Goal: Transaction & Acquisition: Purchase product/service

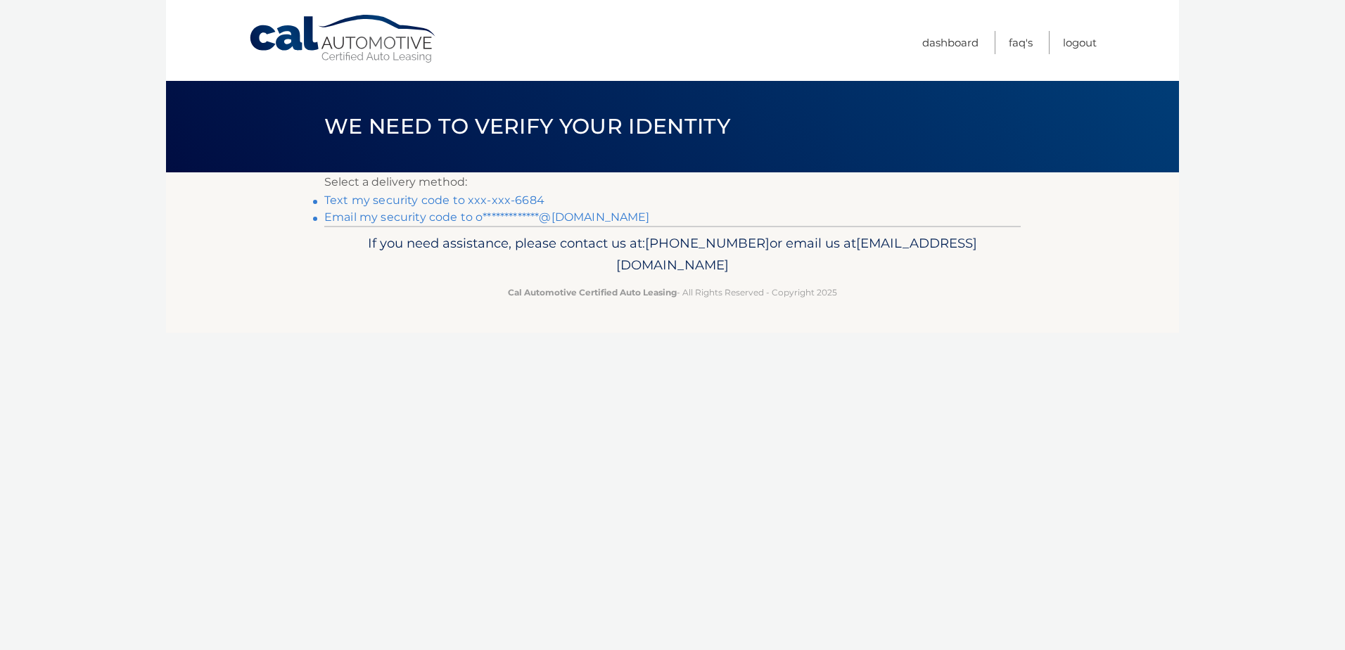
click at [465, 199] on link "Text my security code to xxx-xxx-6684" at bounding box center [434, 199] width 220 height 13
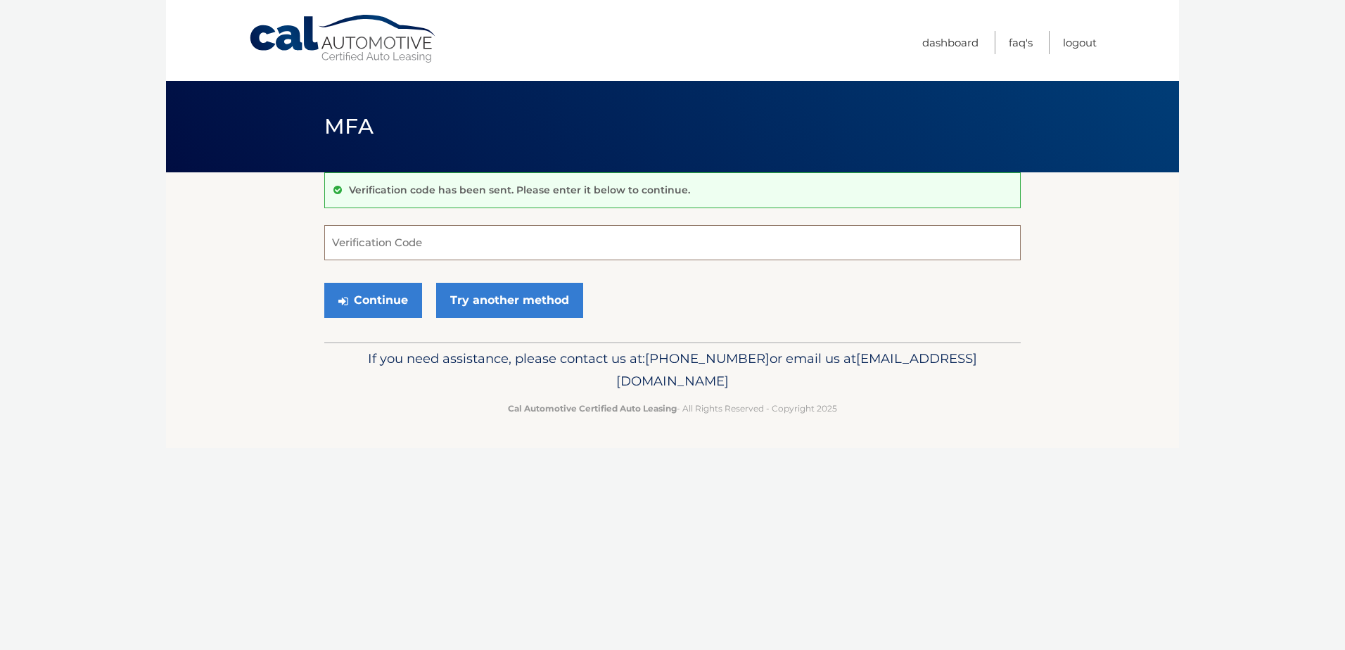
click at [352, 241] on input "Verification Code" at bounding box center [672, 242] width 696 height 35
type input "070725"
click at [371, 298] on button "Continue" at bounding box center [373, 300] width 98 height 35
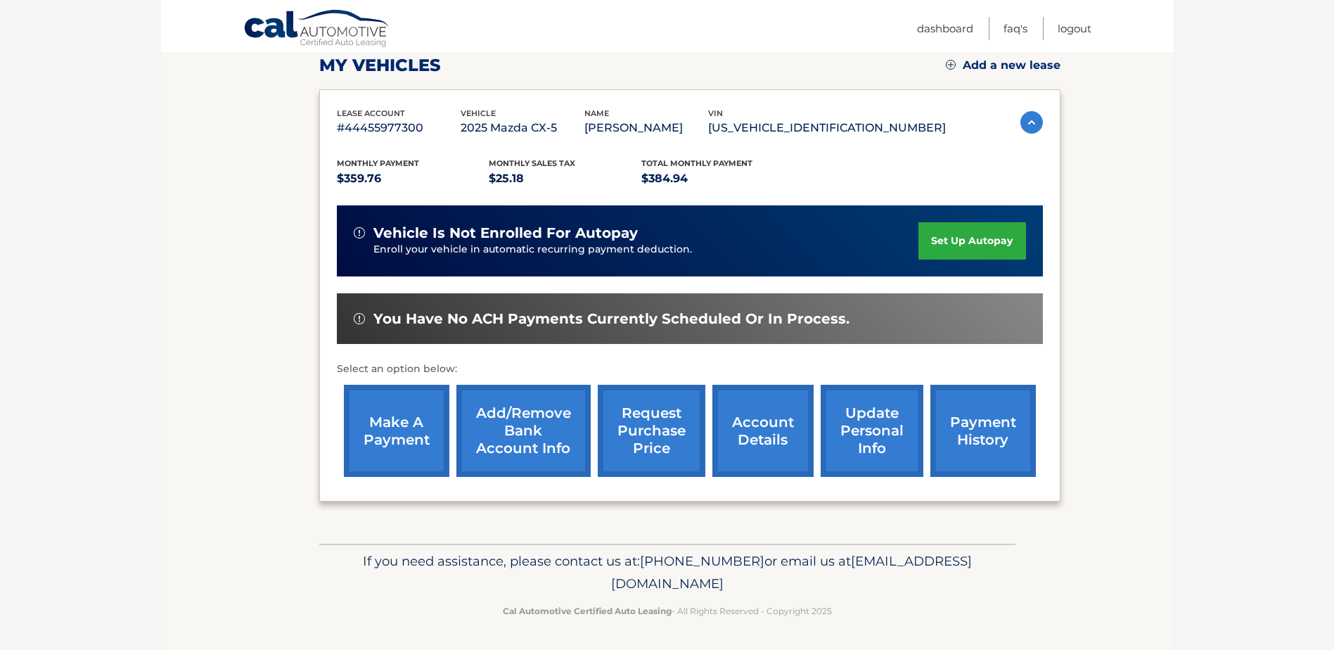
scroll to position [203, 0]
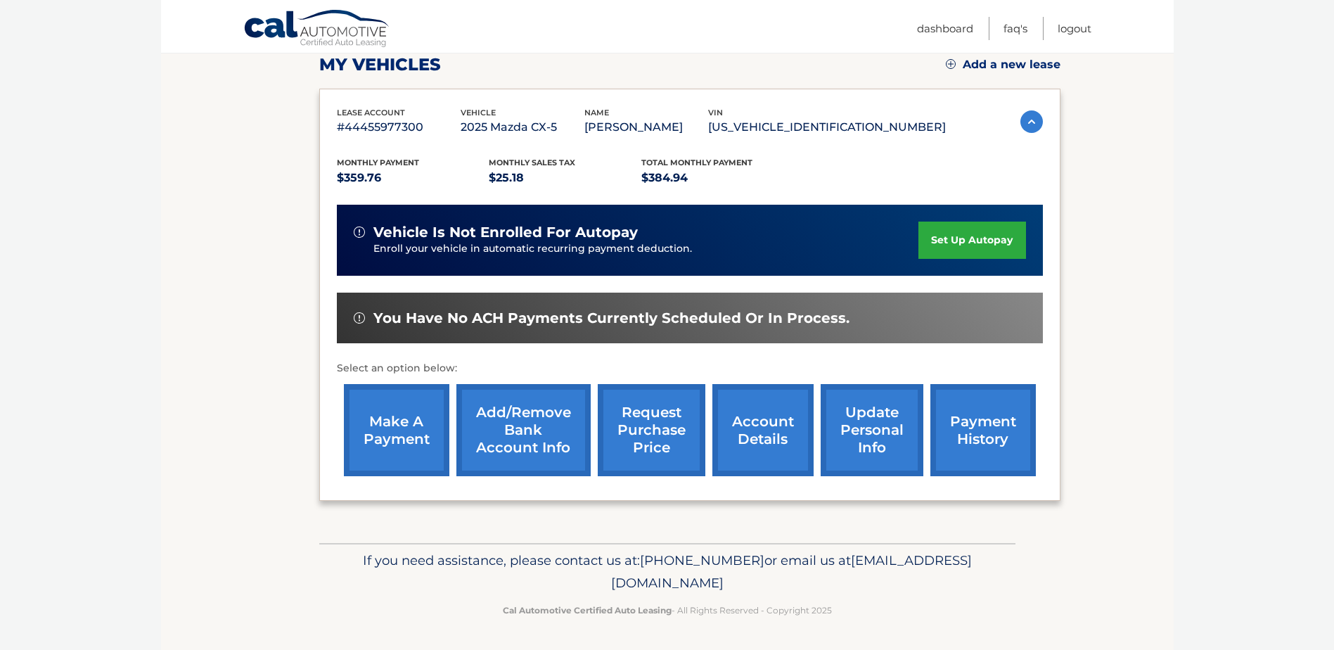
click at [402, 432] on link "make a payment" at bounding box center [397, 430] width 106 height 92
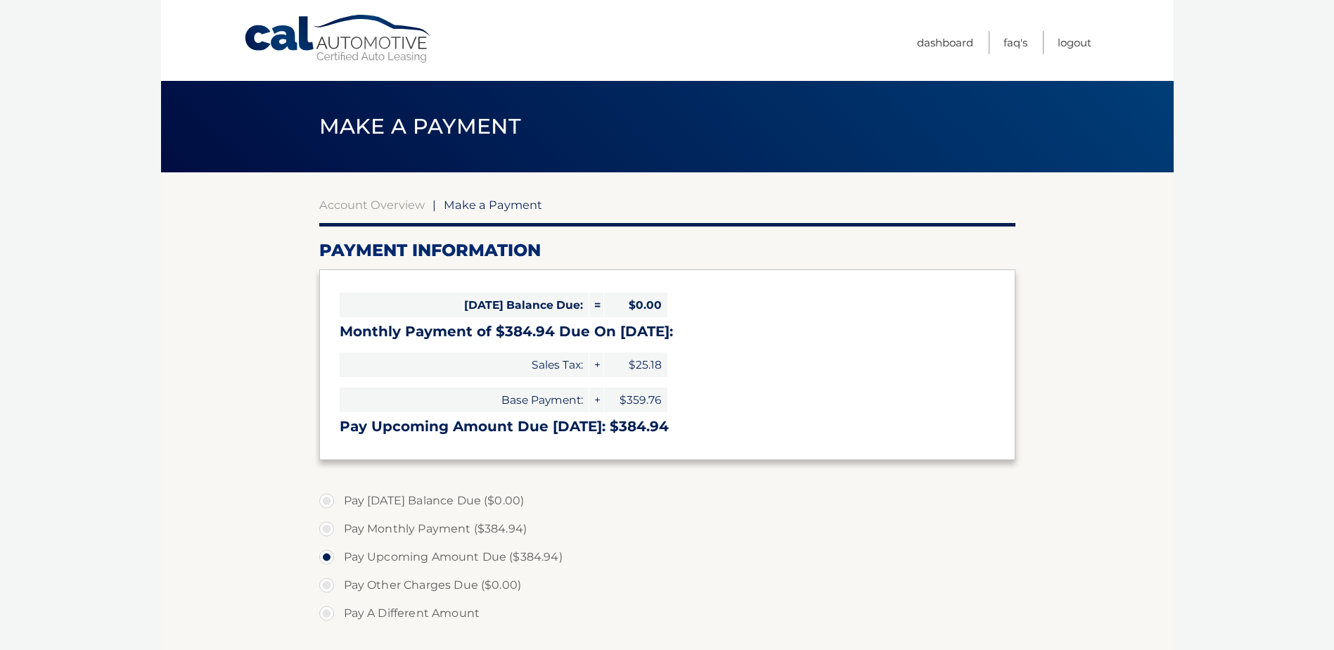
select select "ZGIwNTM4MDMtMzMwNS00MTg4LTgzYzUtZmNiMmVjNjg5N2E4"
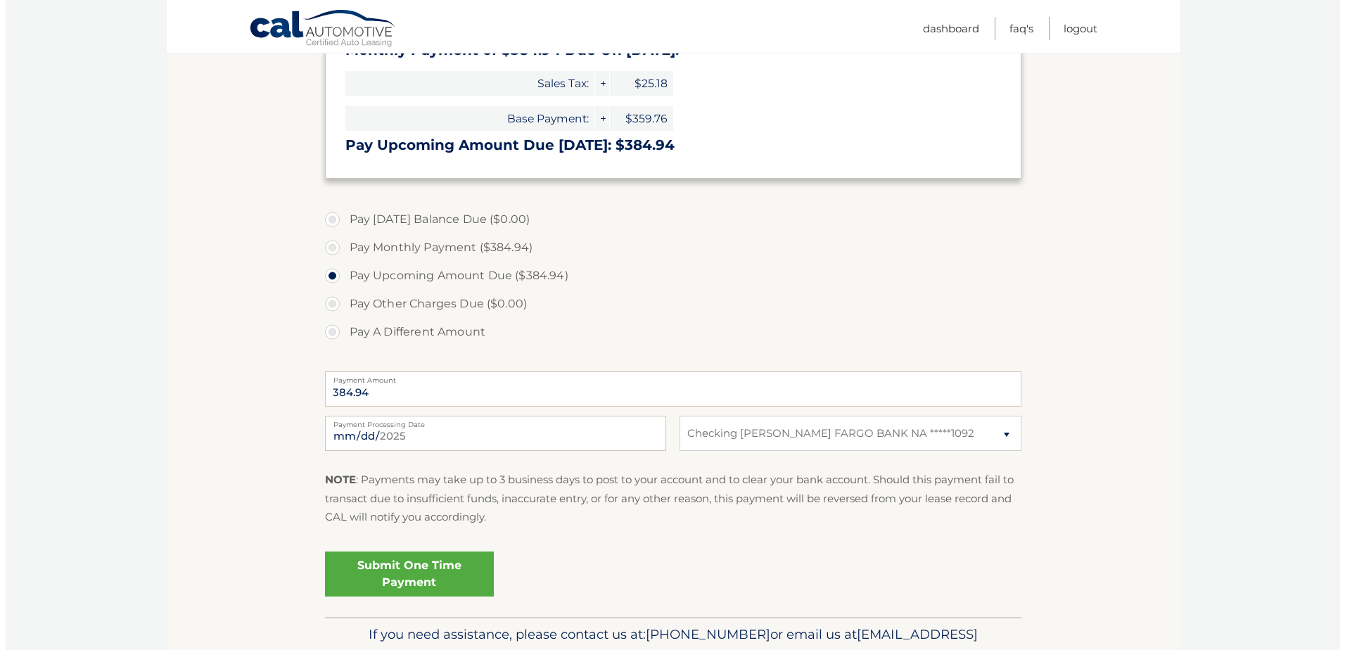
scroll to position [352, 0]
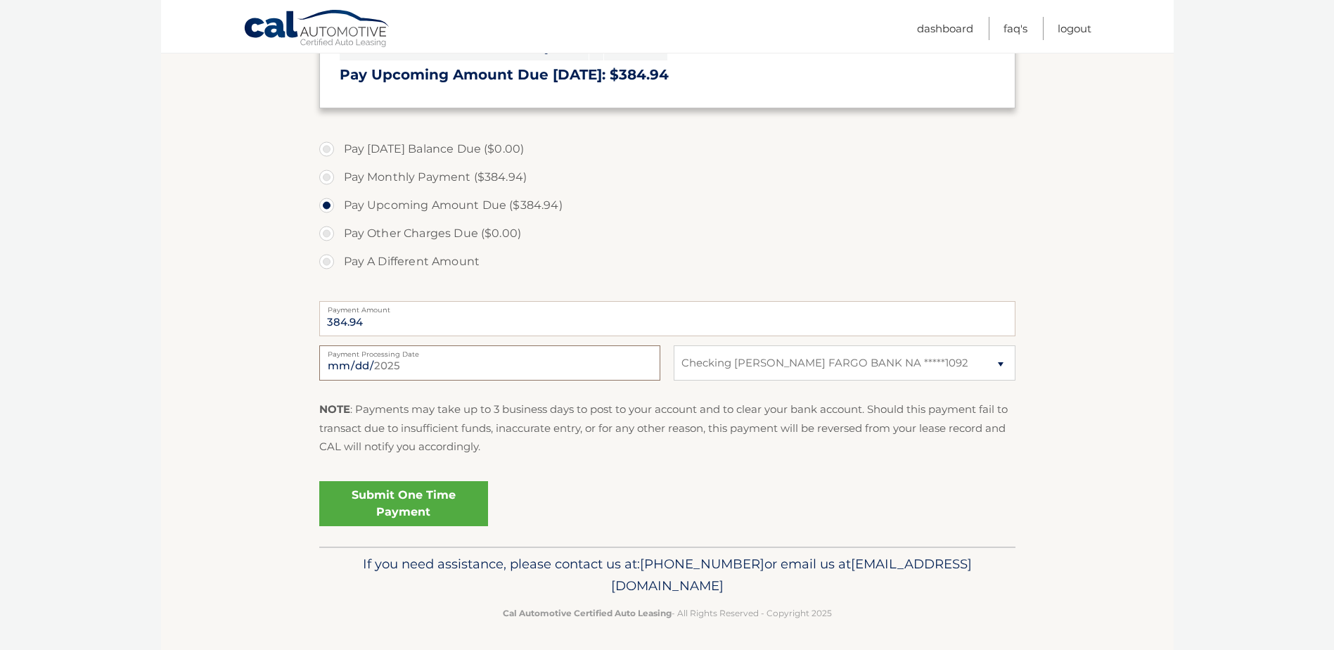
click at [430, 372] on input "2025-10-01" at bounding box center [489, 362] width 341 height 35
type input "2025-10-03"
click at [421, 499] on link "Submit One Time Payment" at bounding box center [403, 503] width 169 height 45
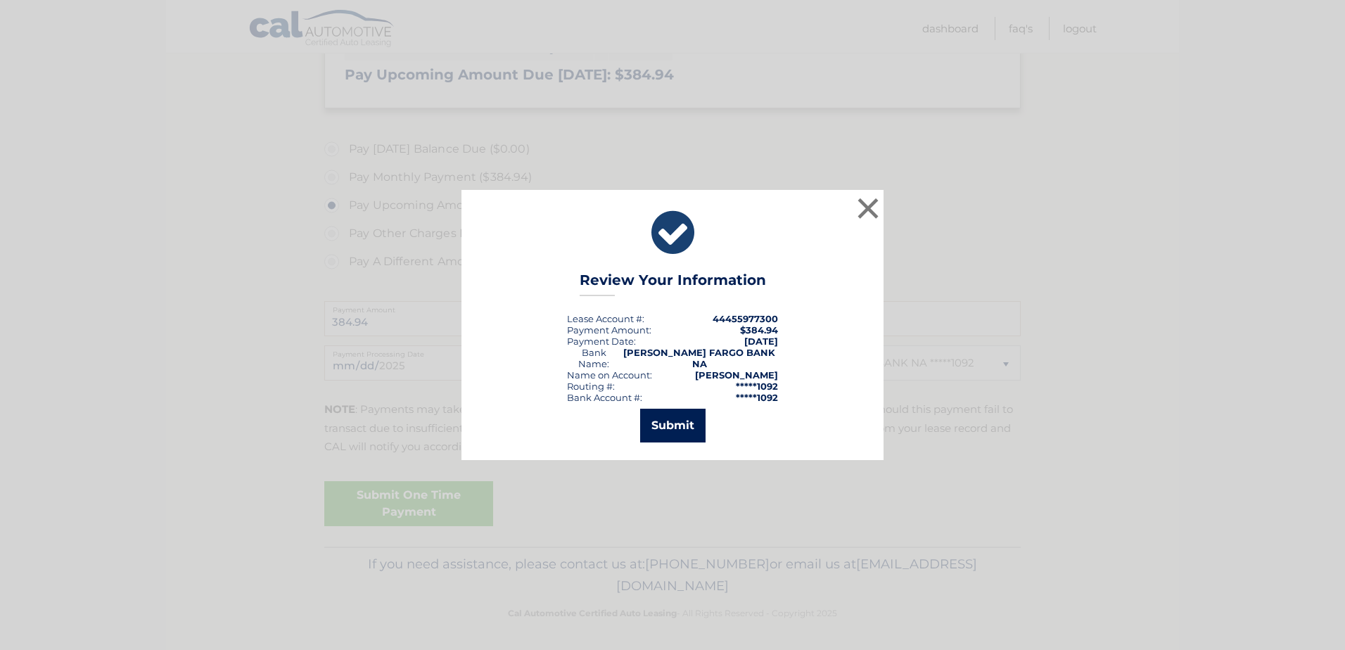
click at [670, 418] on button "Submit" at bounding box center [672, 426] width 65 height 34
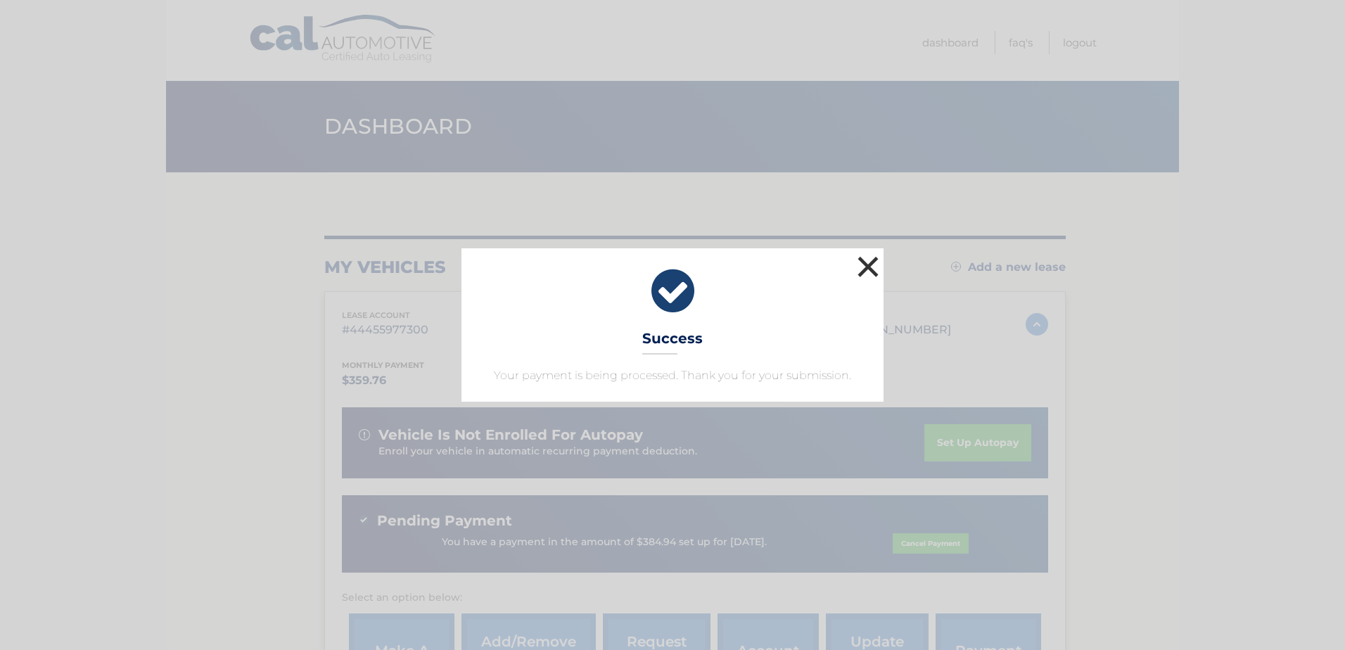
click at [863, 265] on button "×" at bounding box center [868, 267] width 28 height 28
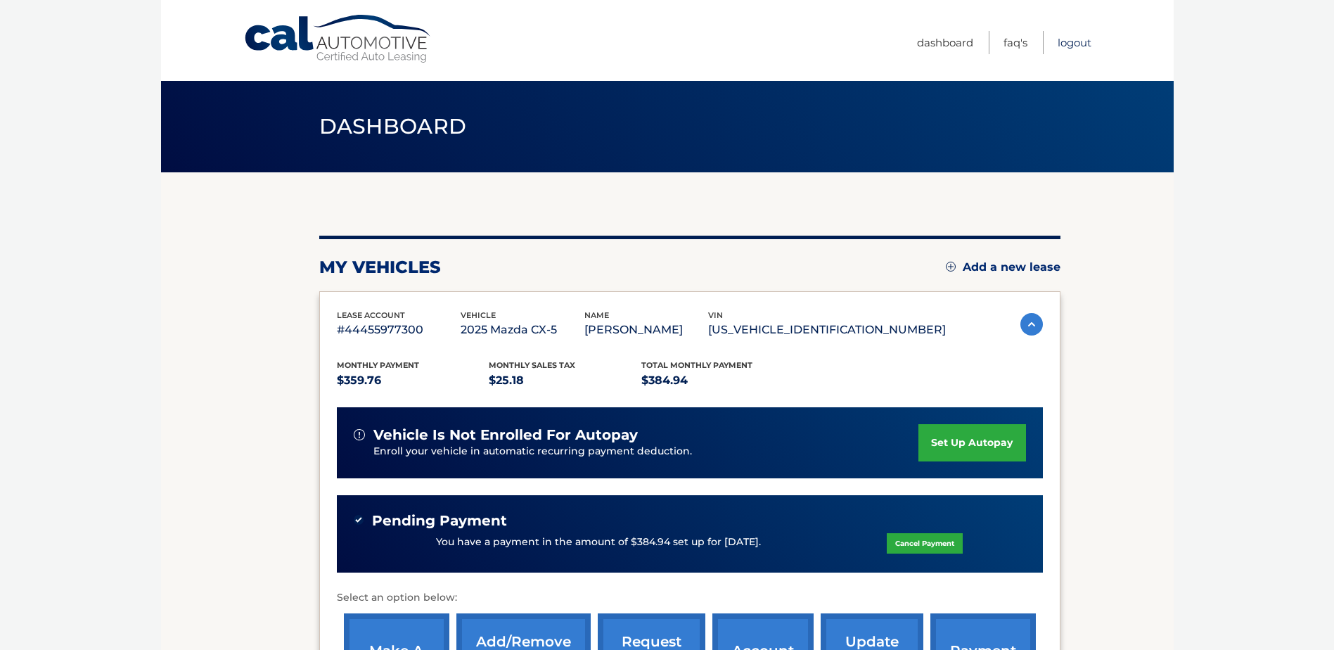
click at [1076, 41] on link "Logout" at bounding box center [1075, 42] width 34 height 23
